Goal: Download file/media

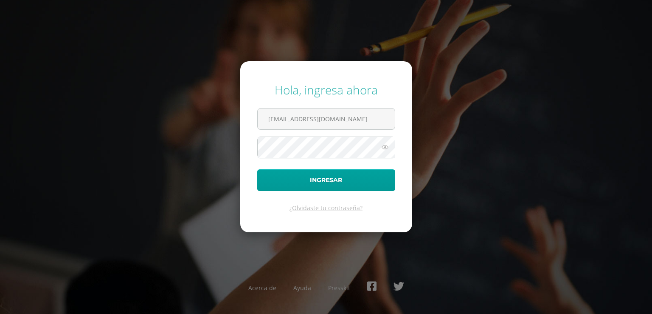
type input "[EMAIL_ADDRESS][DOMAIN_NAME]"
click at [257, 169] on button "Ingresar" at bounding box center [326, 180] width 138 height 22
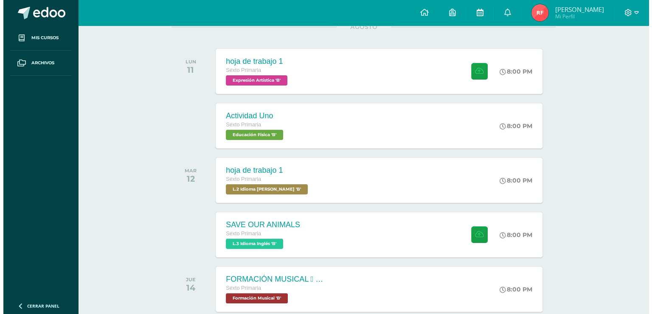
scroll to position [99, 0]
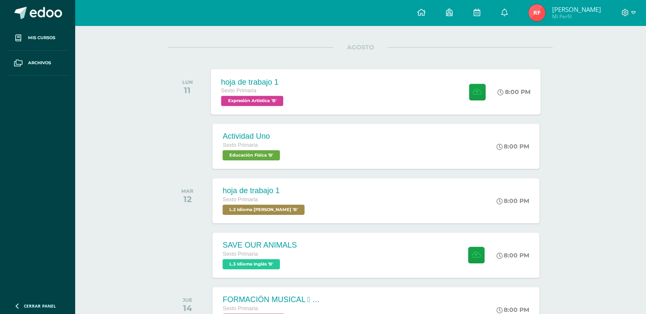
click at [238, 98] on span "Expresión Artística 'B'" at bounding box center [252, 101] width 62 height 10
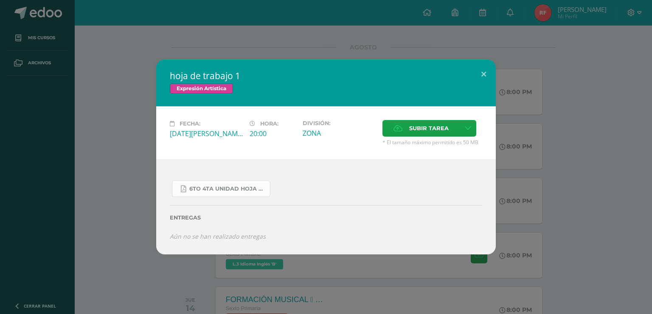
click at [248, 185] on span "6to 4ta unidad hoja de trabajo expresion.pdf" at bounding box center [227, 188] width 76 height 7
